Goal: Task Accomplishment & Management: Manage account settings

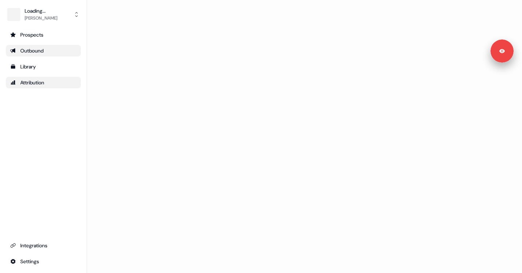
click at [31, 81] on div "Attribution" at bounding box center [43, 82] width 66 height 7
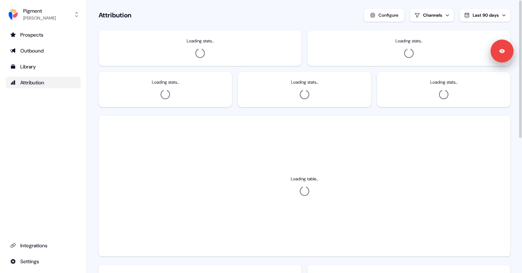
click at [483, 14] on span "Last 90 days" at bounding box center [485, 15] width 26 height 6
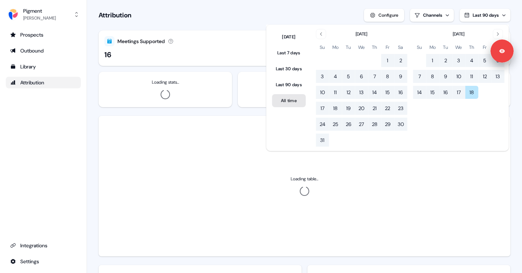
click at [280, 103] on button "All time" at bounding box center [289, 100] width 34 height 13
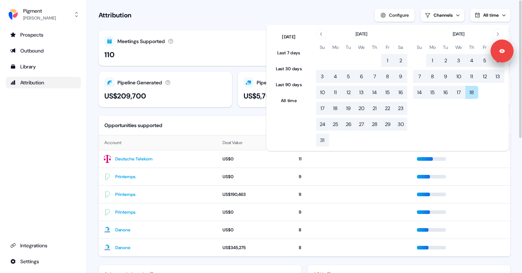
click at [227, 17] on div "Attribution Configure Channels All time" at bounding box center [305, 15] width 412 height 13
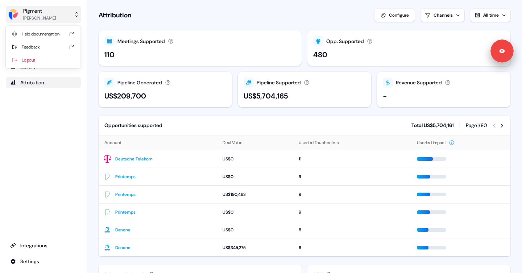
click at [53, 22] on button "Pigment [PERSON_NAME]" at bounding box center [43, 14] width 75 height 17
click at [45, 62] on div "Logout" at bounding box center [43, 60] width 69 height 13
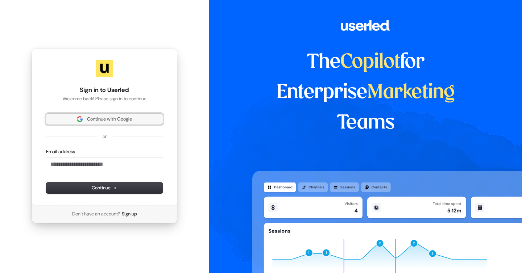
click at [102, 115] on button "Continue with Google" at bounding box center [104, 119] width 117 height 11
